Goal: Transaction & Acquisition: Book appointment/travel/reservation

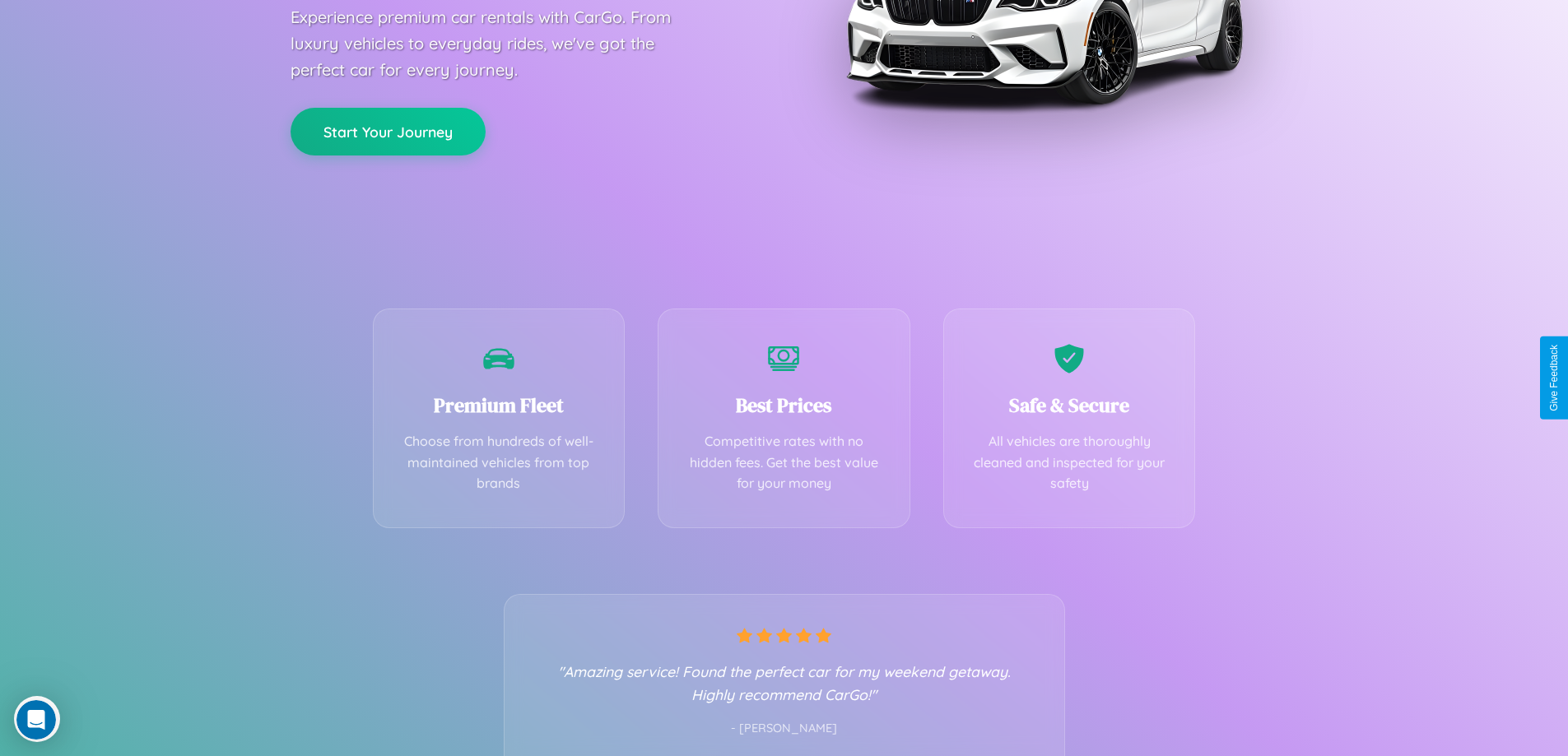
scroll to position [324, 0]
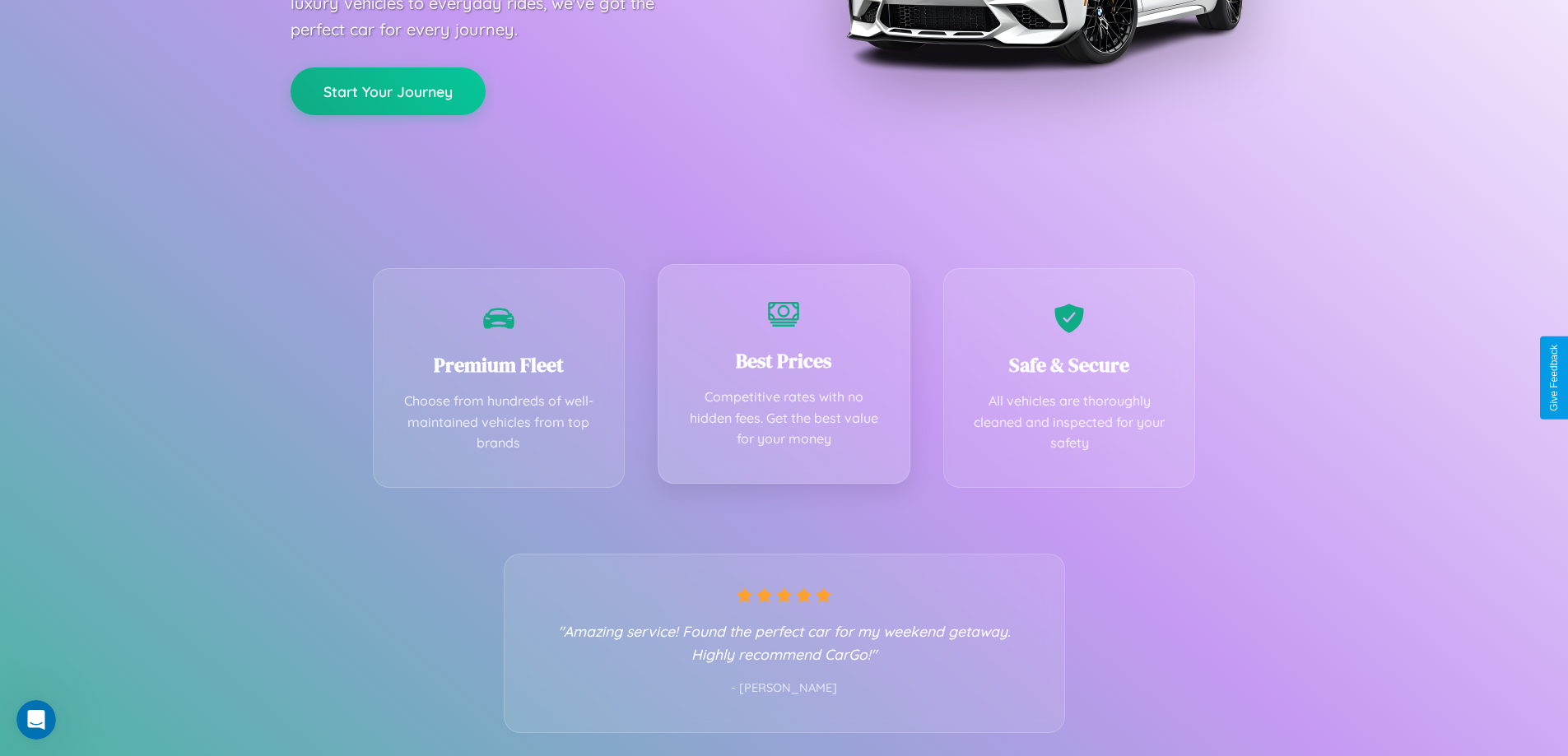
click at [784, 378] on div "Best Prices Competitive rates with no hidden fees. Get the best value for your …" at bounding box center [784, 374] width 253 height 220
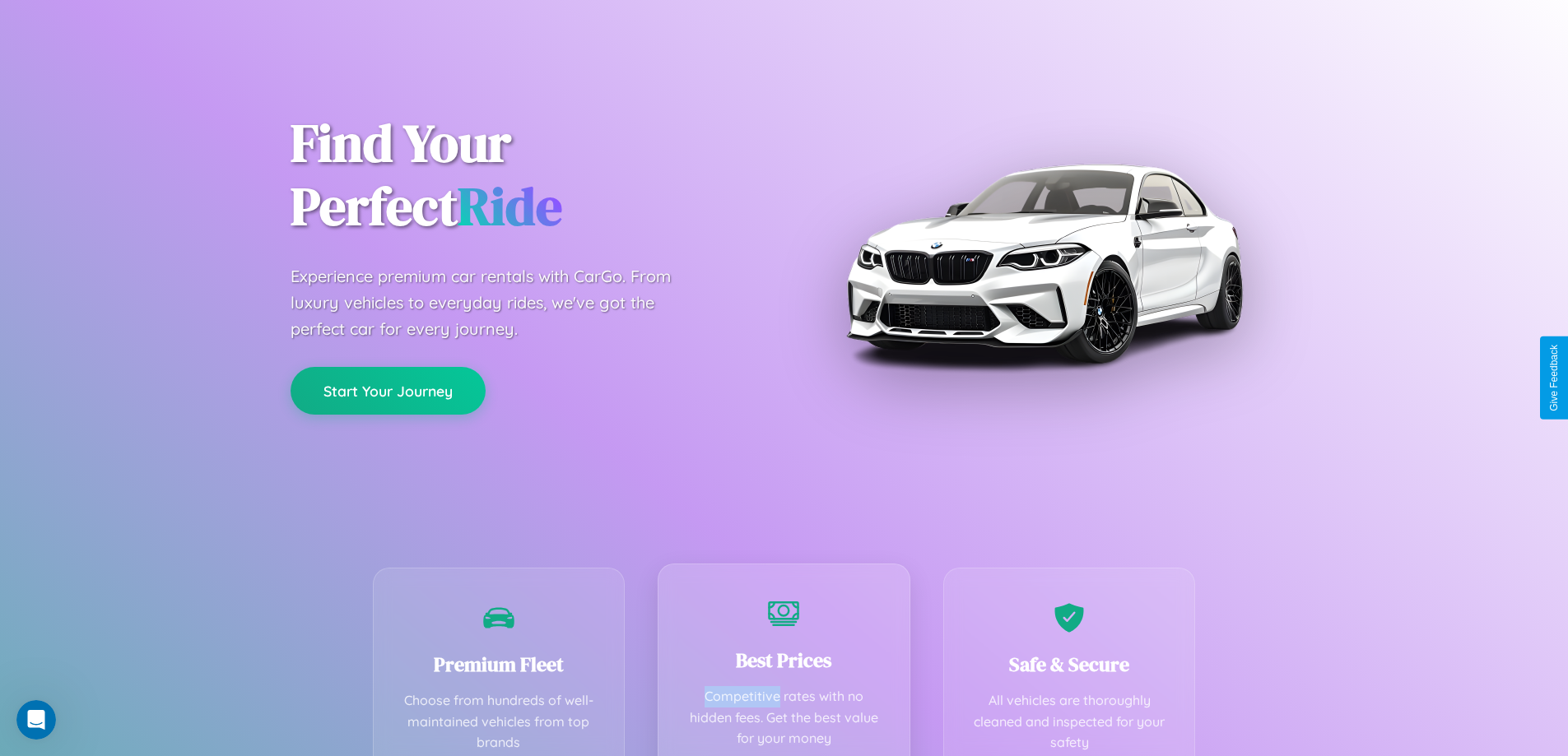
scroll to position [0, 0]
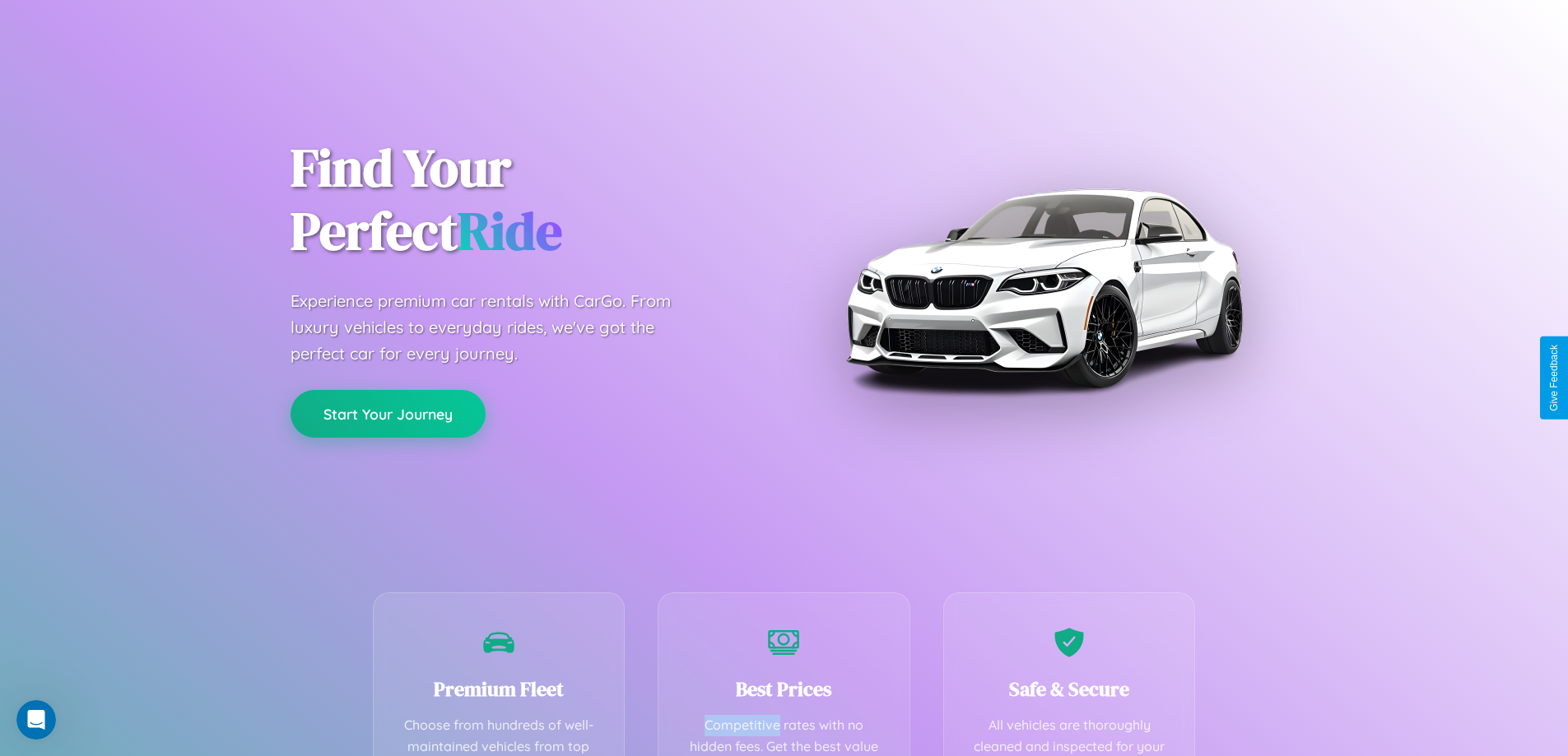
click at [388, 415] on button "Start Your Journey" at bounding box center [388, 414] width 195 height 48
click at [388, 413] on button "Start Your Journey" at bounding box center [388, 414] width 195 height 48
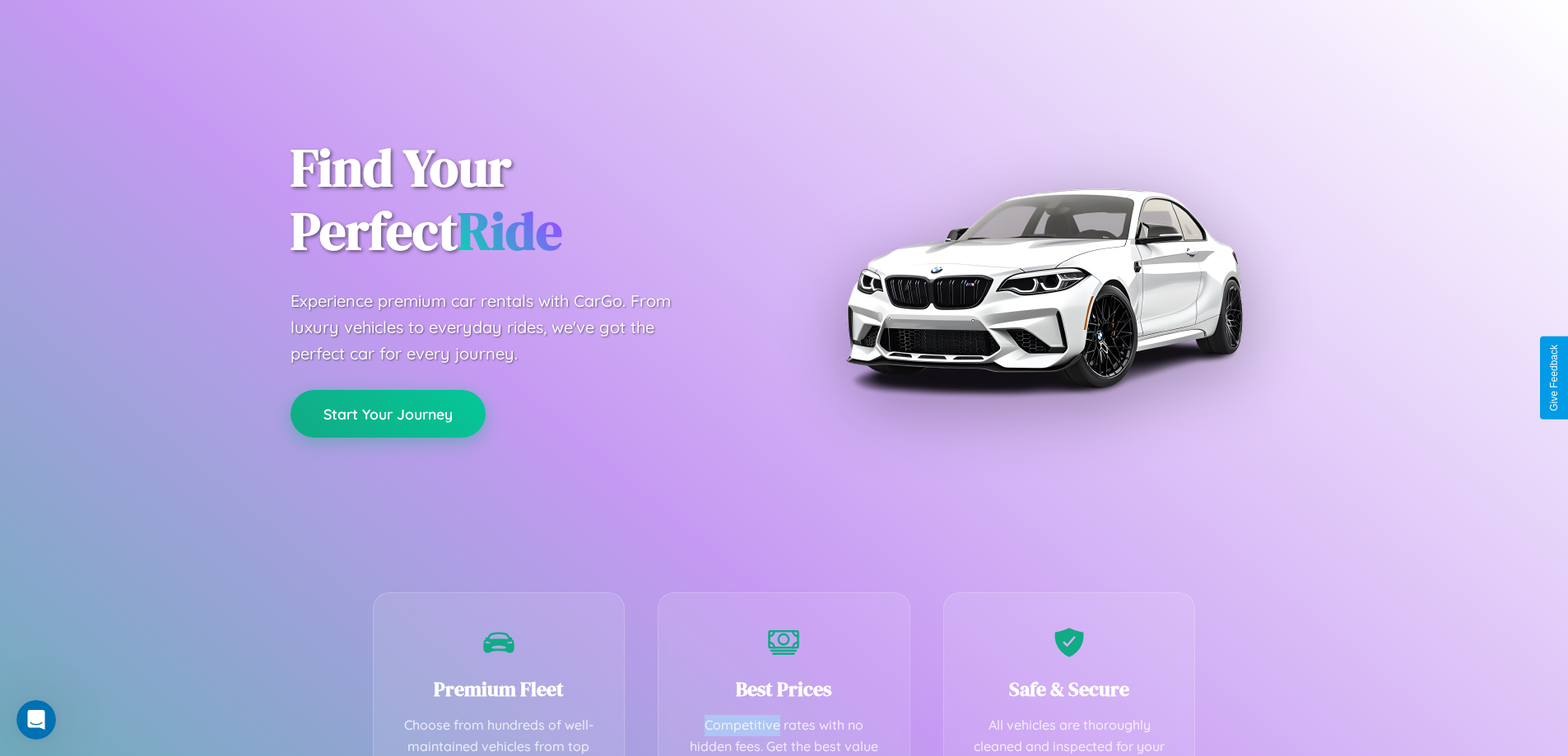
click at [388, 413] on button "Start Your Journey" at bounding box center [388, 414] width 195 height 48
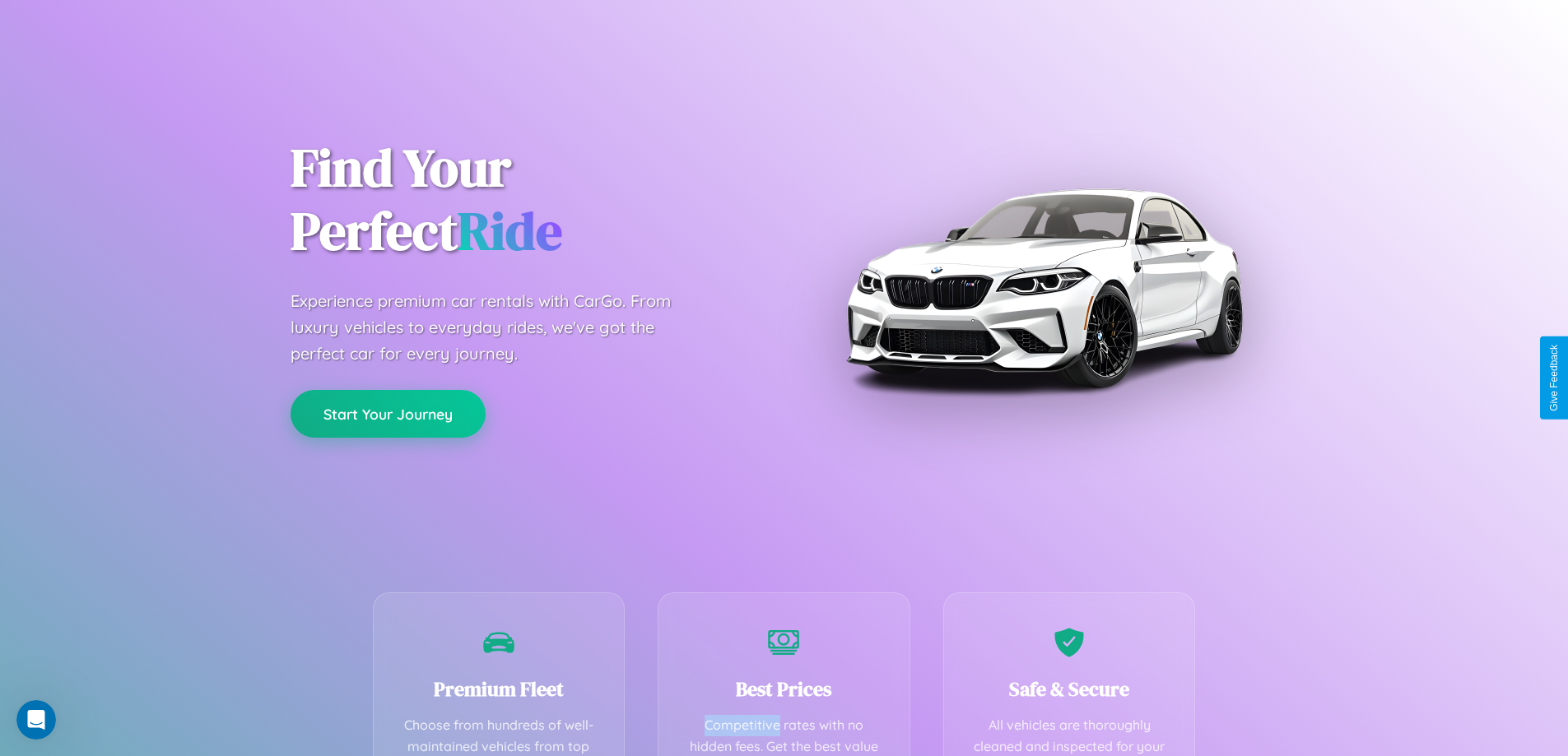
click at [388, 413] on button "Start Your Journey" at bounding box center [388, 414] width 195 height 48
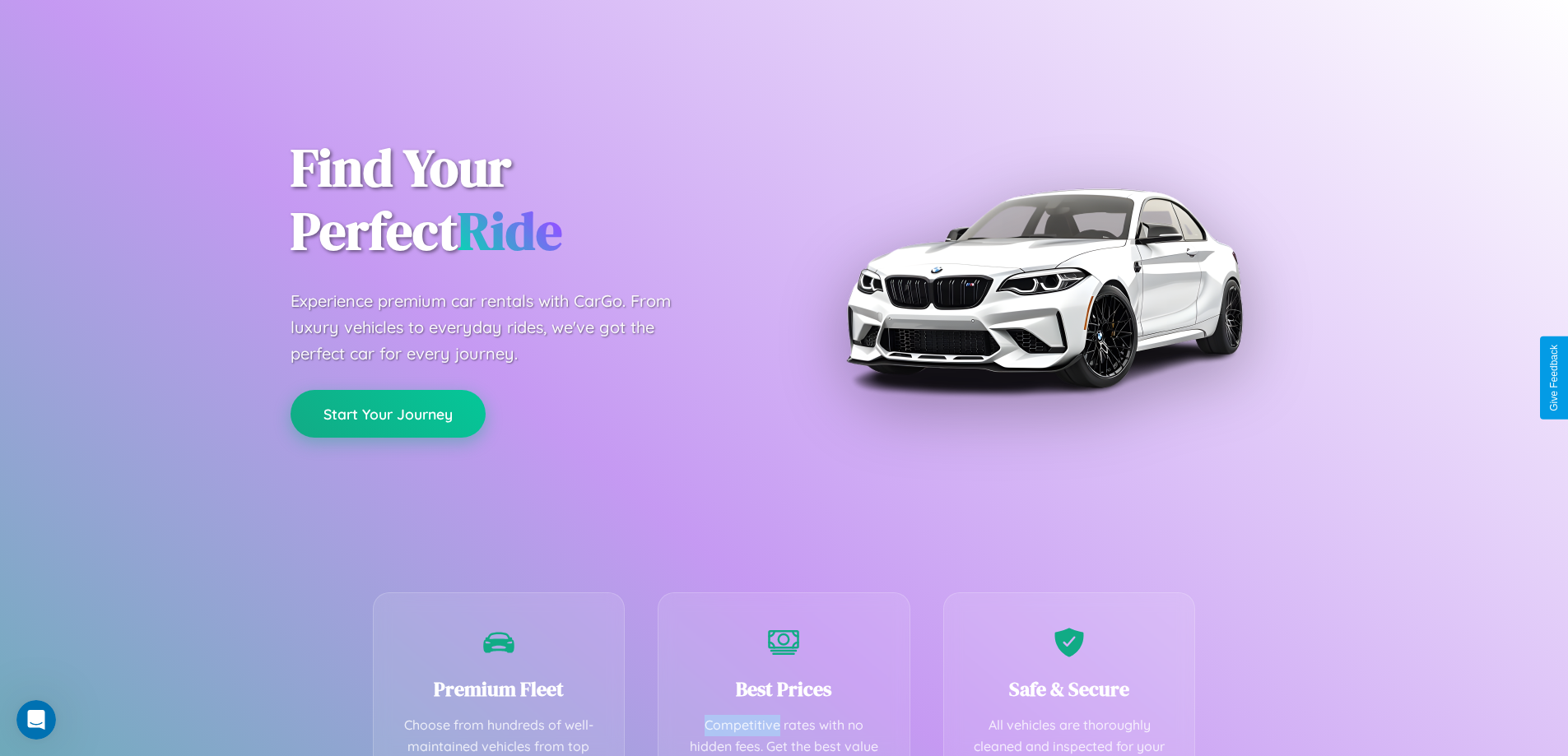
click at [388, 413] on button "Start Your Journey" at bounding box center [388, 414] width 195 height 48
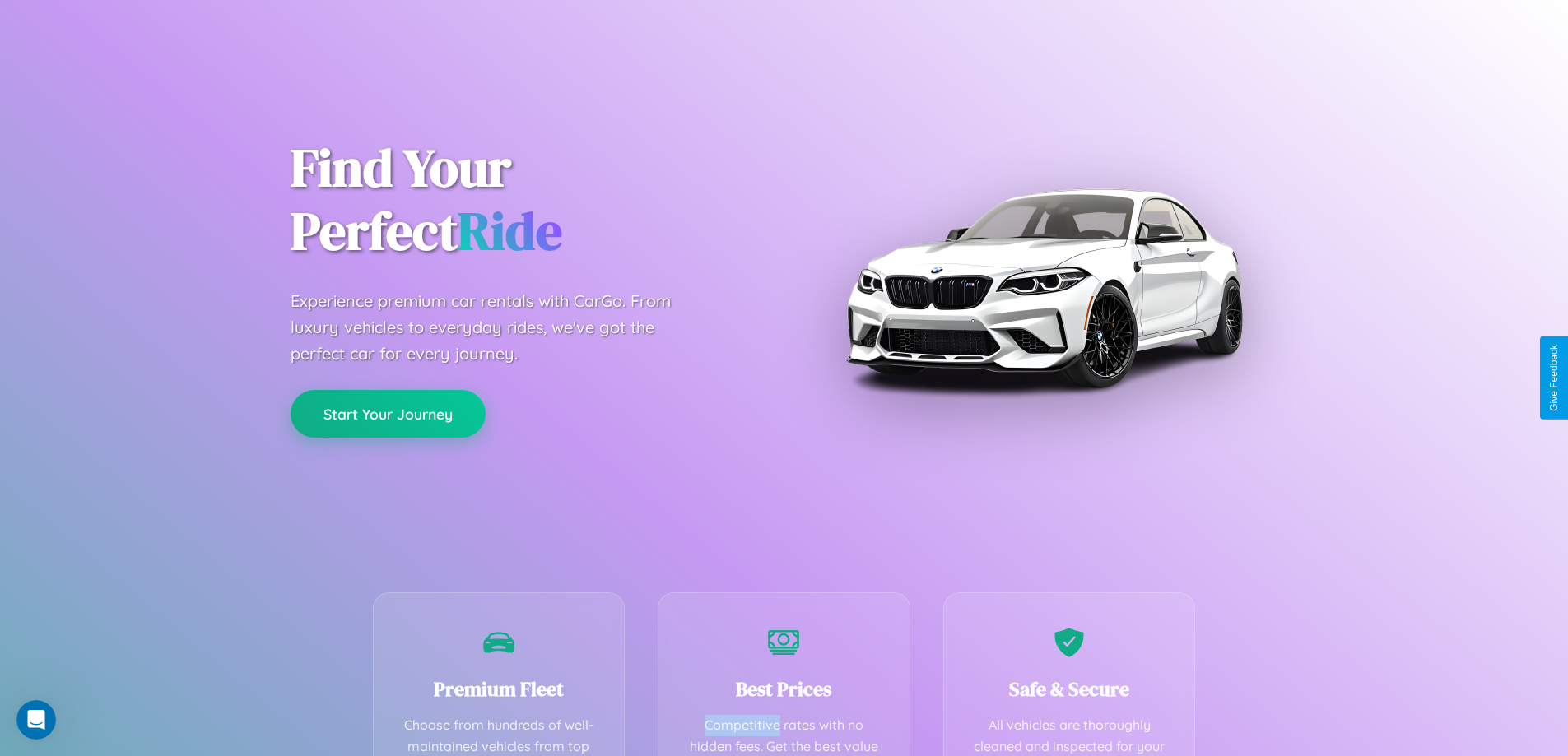
click at [388, 413] on button "Start Your Journey" at bounding box center [388, 414] width 195 height 48
